Goal: Register for event/course

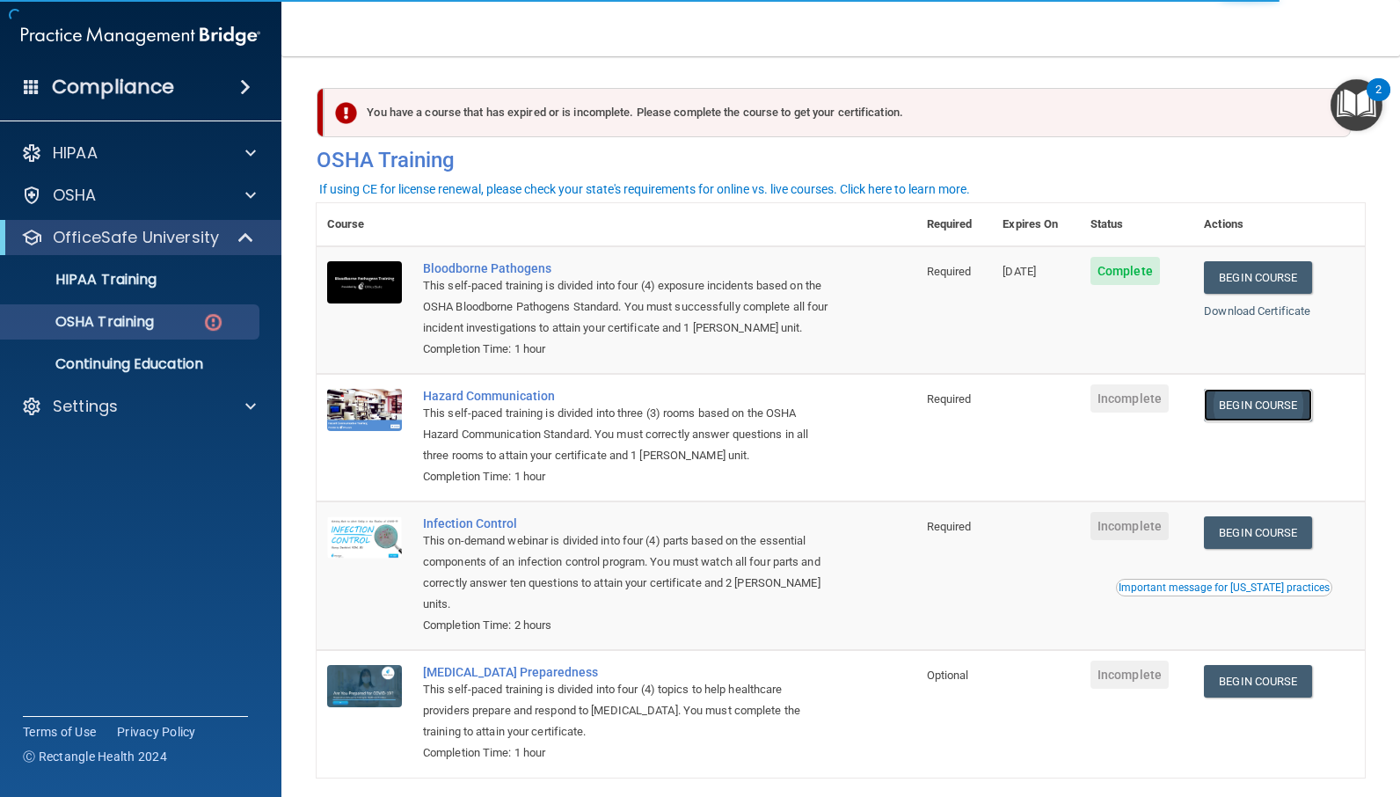
click at [1253, 409] on link "Begin Course" at bounding box center [1257, 405] width 107 height 33
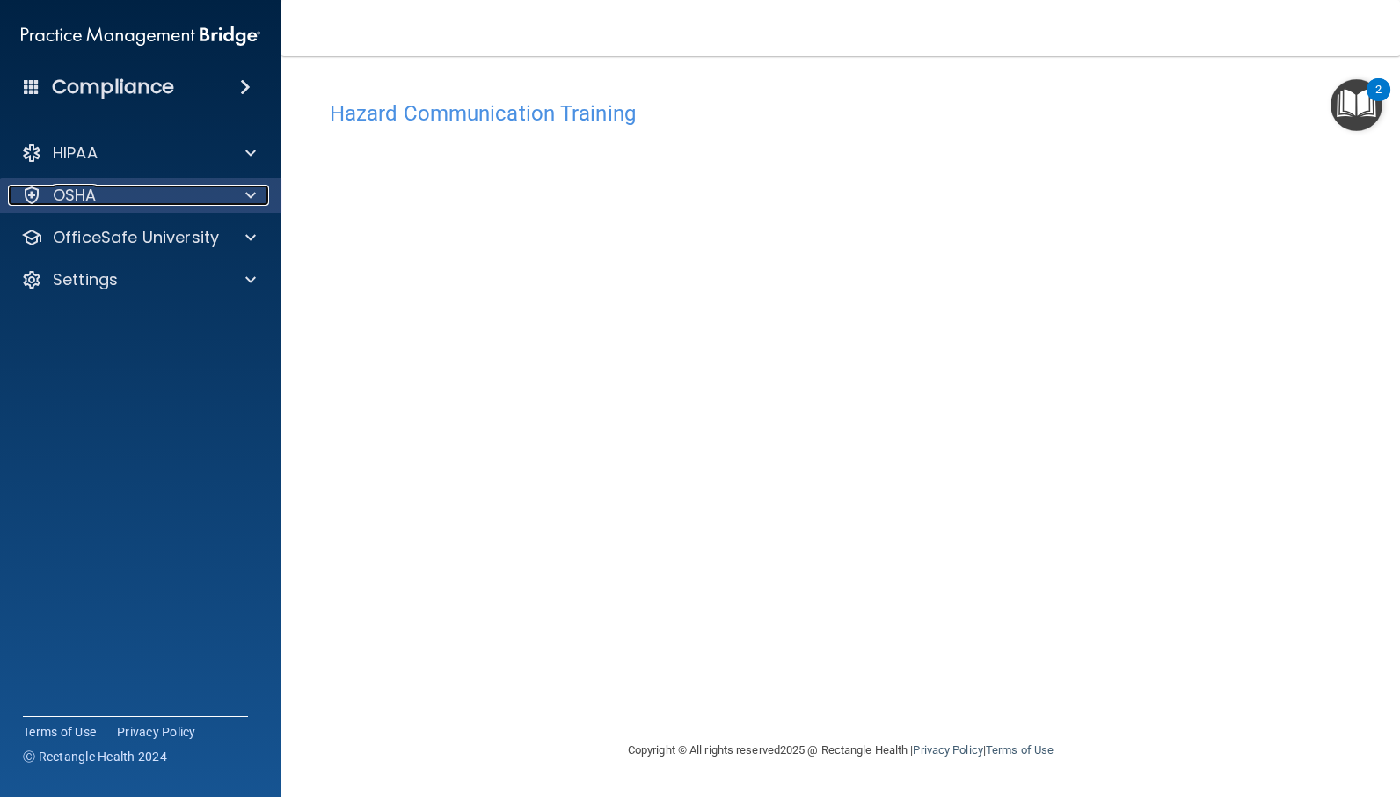
click at [231, 199] on div at bounding box center [248, 195] width 44 height 21
click at [73, 199] on p "OSHA" at bounding box center [75, 195] width 44 height 21
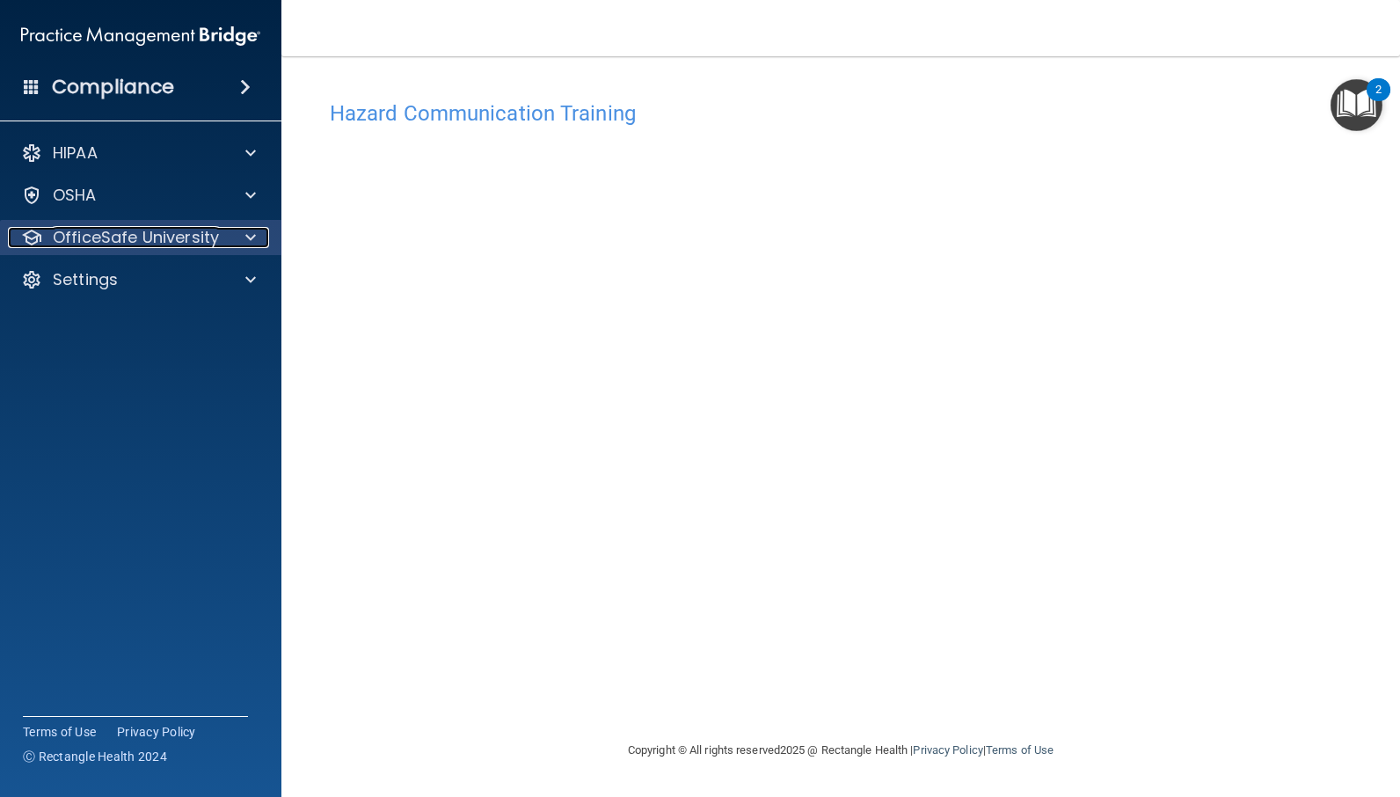
click at [107, 229] on p "OfficeSafe University" at bounding box center [136, 237] width 166 height 21
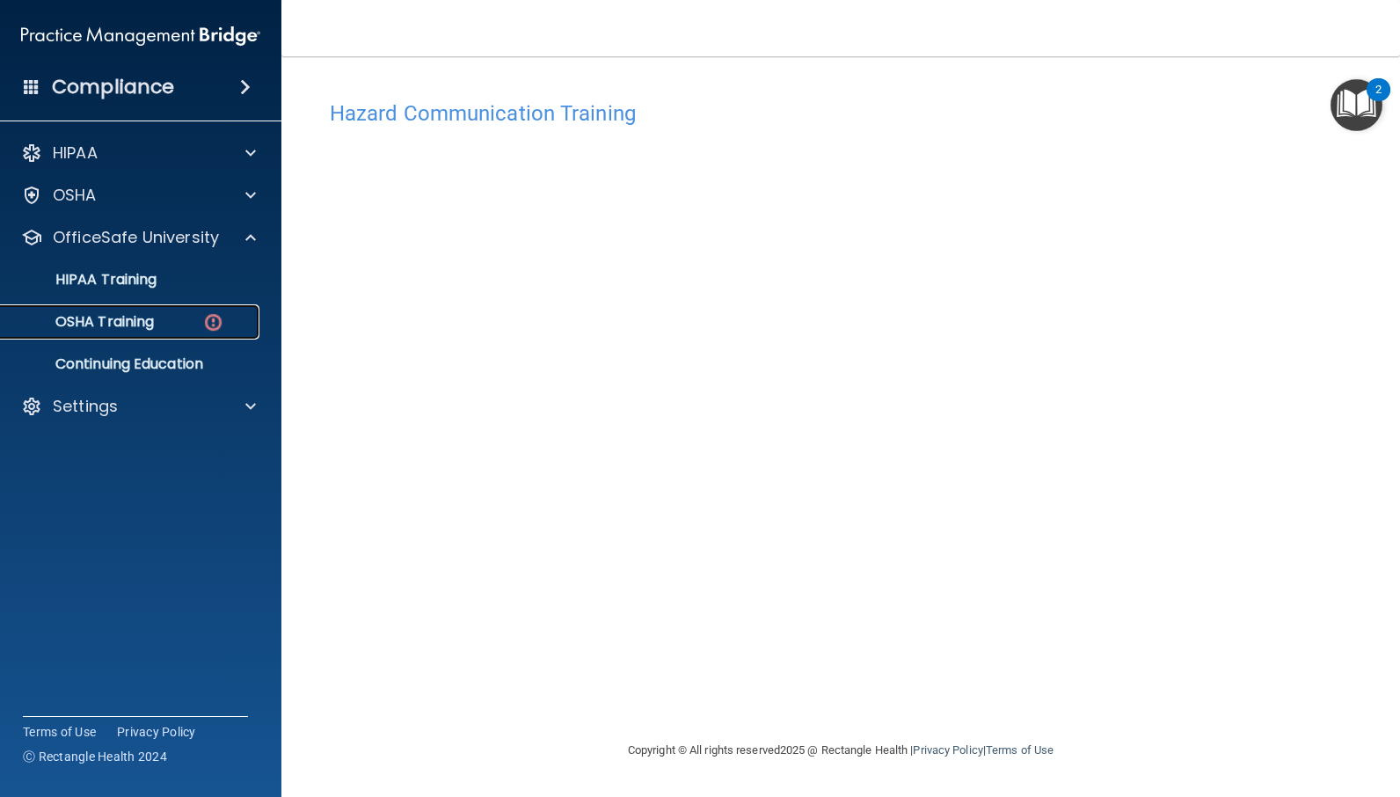
click at [107, 323] on p "OSHA Training" at bounding box center [82, 322] width 142 height 18
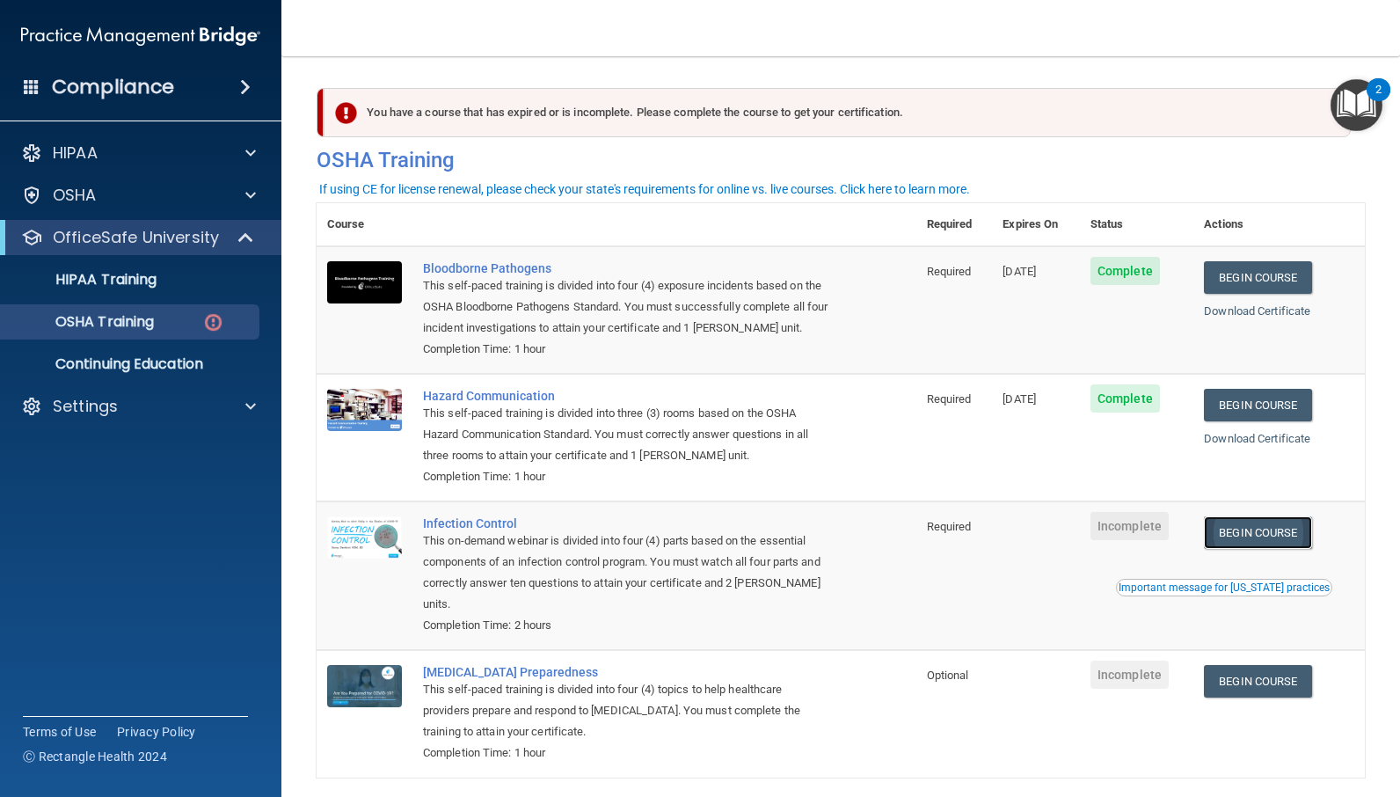
click at [1254, 534] on link "Begin Course" at bounding box center [1257, 532] width 107 height 33
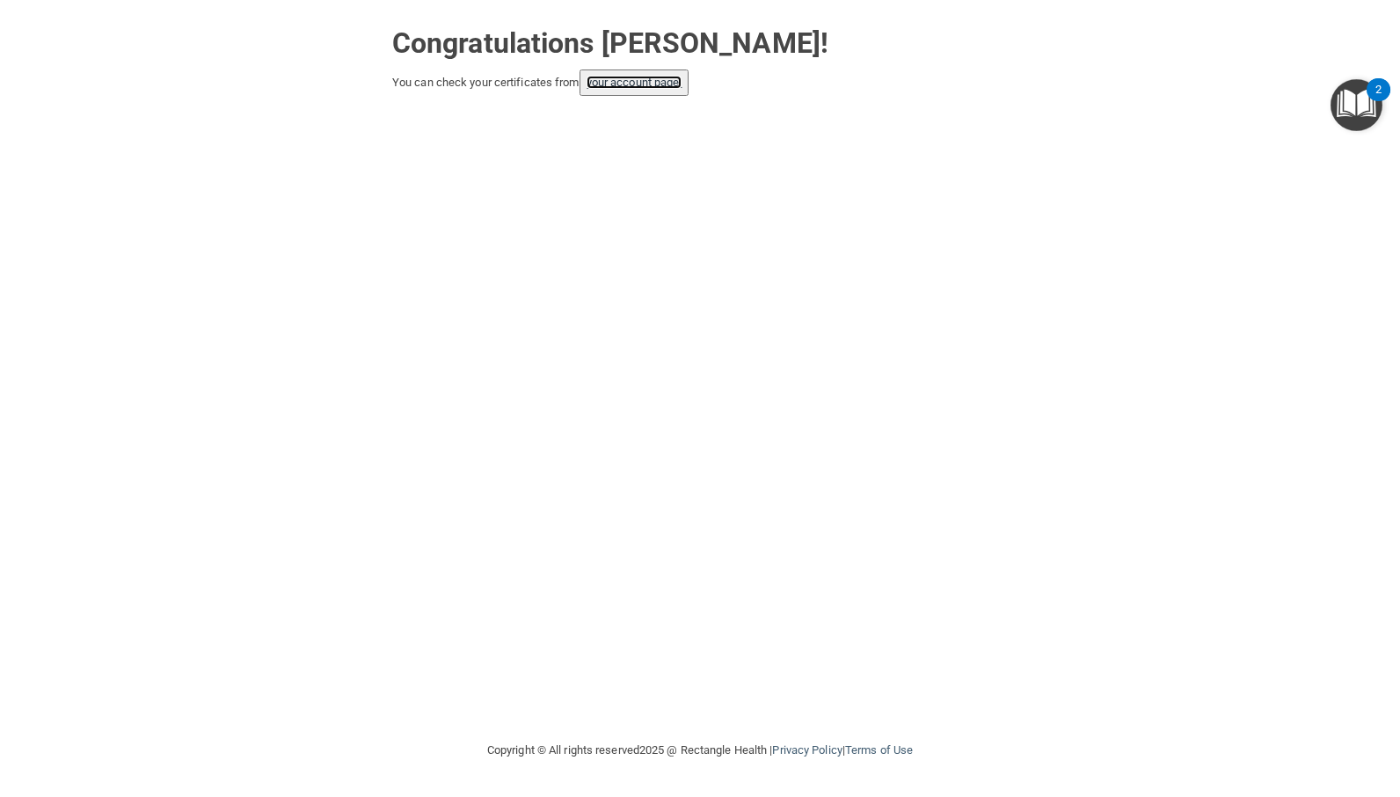
click at [658, 84] on link "your account page!" at bounding box center [634, 82] width 96 height 13
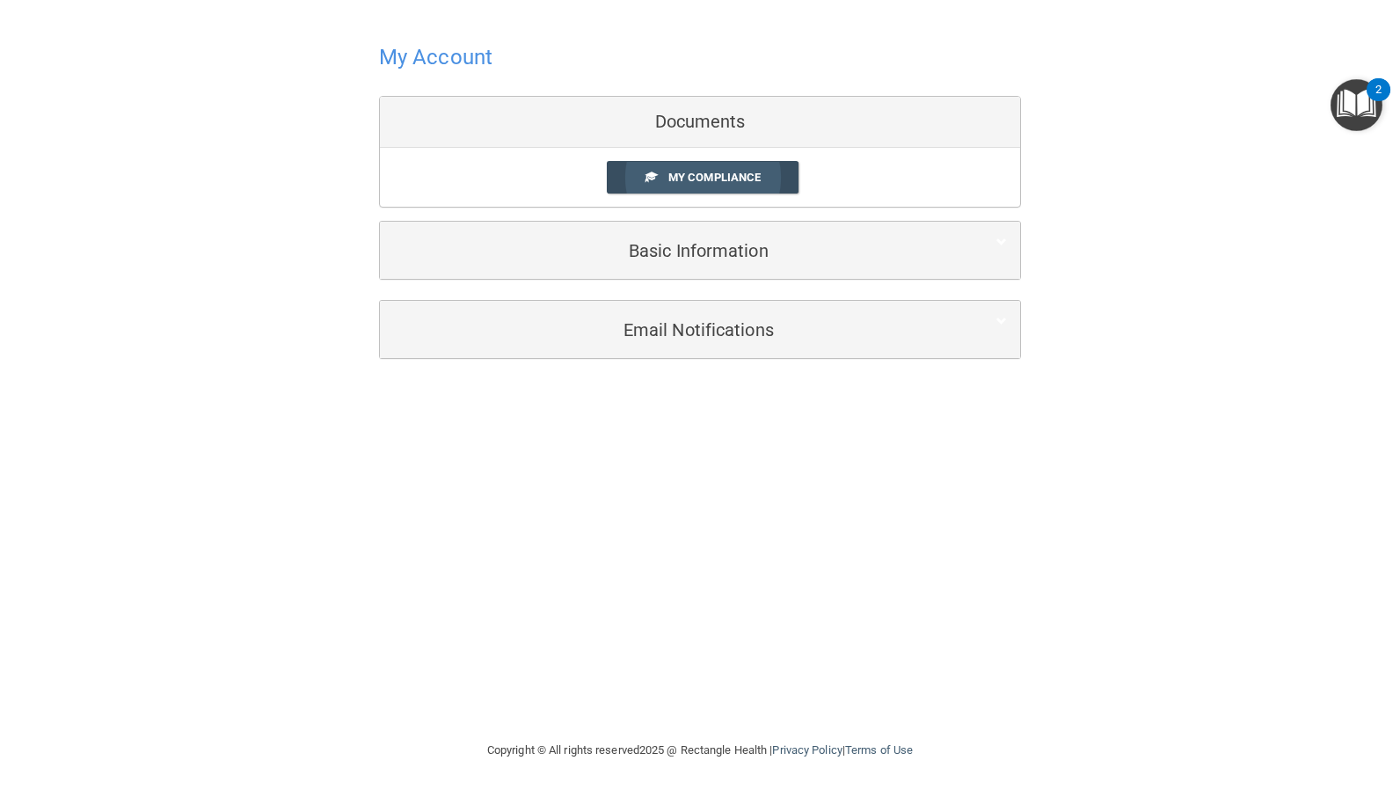
click at [749, 178] on span "My Compliance" at bounding box center [714, 177] width 92 height 13
